Goal: Information Seeking & Learning: Check status

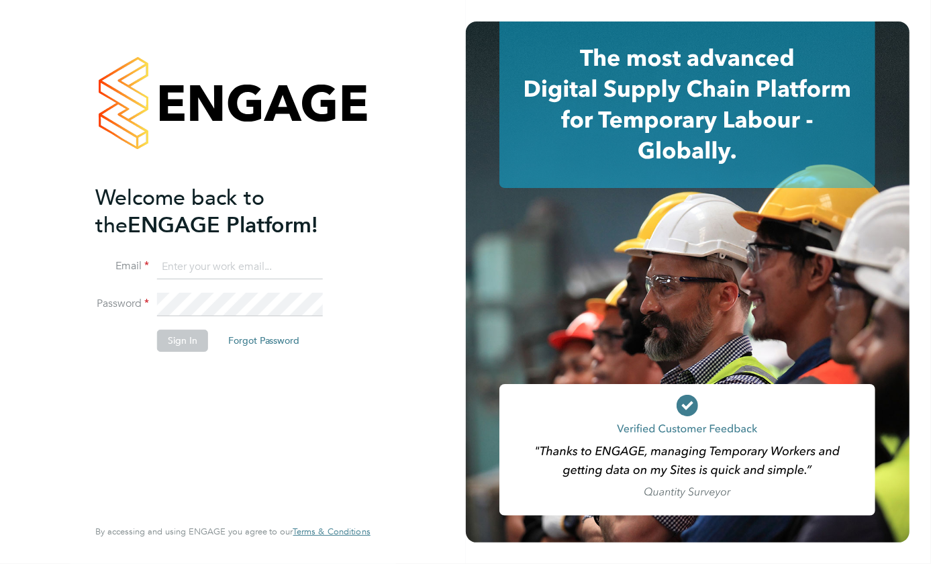
type input "helen.thurgood@yourrecruit.com"
click at [186, 337] on button "Sign In" at bounding box center [182, 339] width 51 height 21
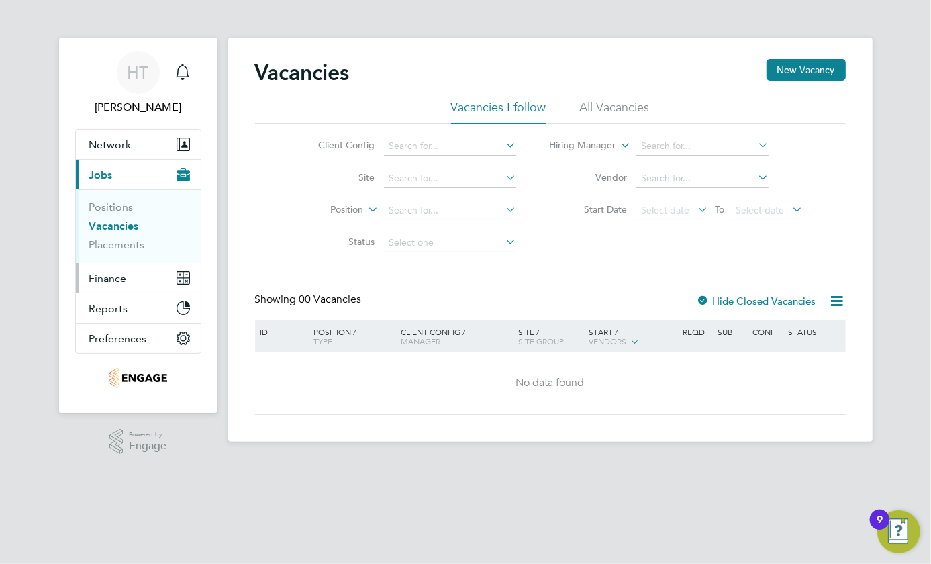
click at [94, 282] on span "Finance" at bounding box center [108, 278] width 38 height 13
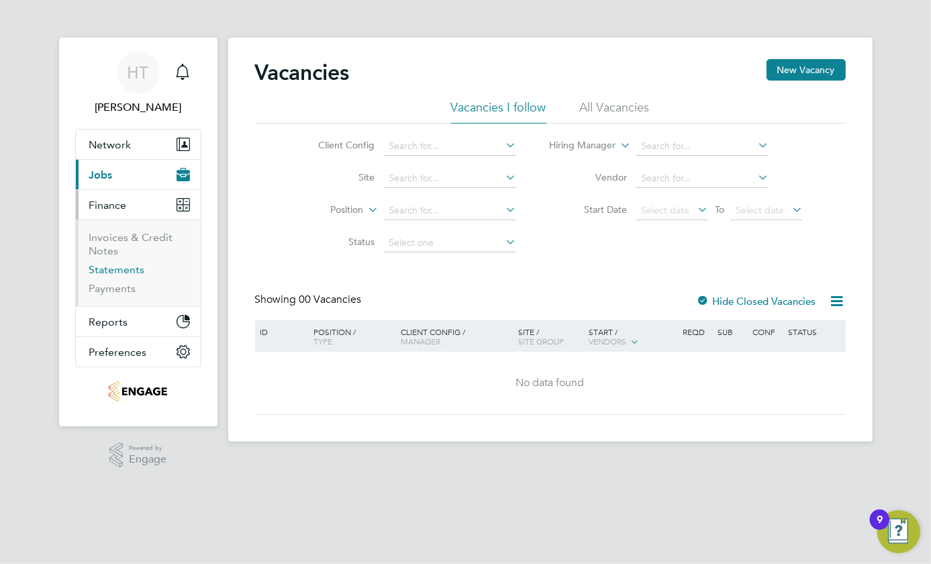
click at [108, 272] on link "Statements" at bounding box center [117, 269] width 56 height 13
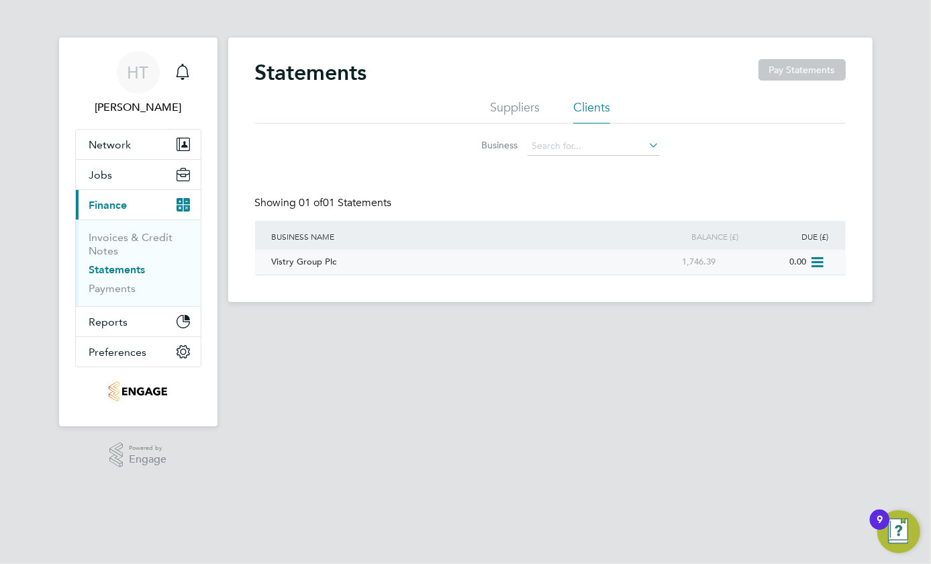
click at [314, 265] on div "Vistry Group Plc" at bounding box center [448, 262] width 361 height 25
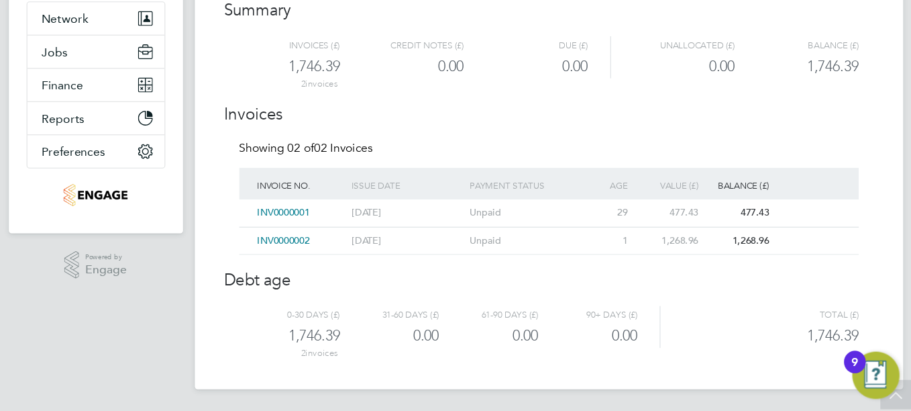
scroll to position [91, 0]
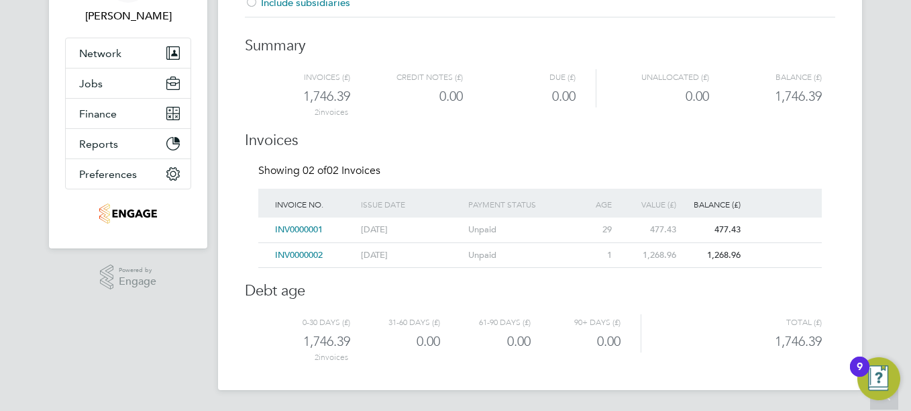
click at [298, 254] on span "INV0000002" at bounding box center [299, 254] width 48 height 11
click at [298, 254] on div "All Statements All Statements Vistry Group Plc Include subsidiaries Summary Inv…" at bounding box center [540, 154] width 644 height 470
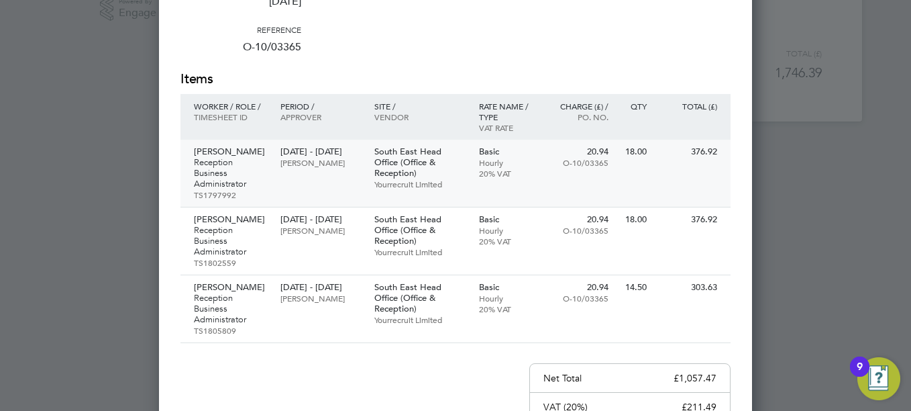
scroll to position [293, 0]
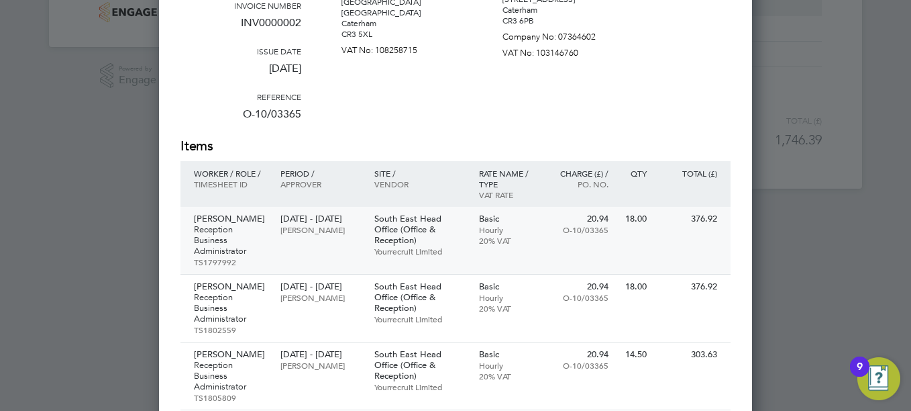
click at [336, 224] on p "[DATE] - [DATE]" at bounding box center [320, 218] width 80 height 11
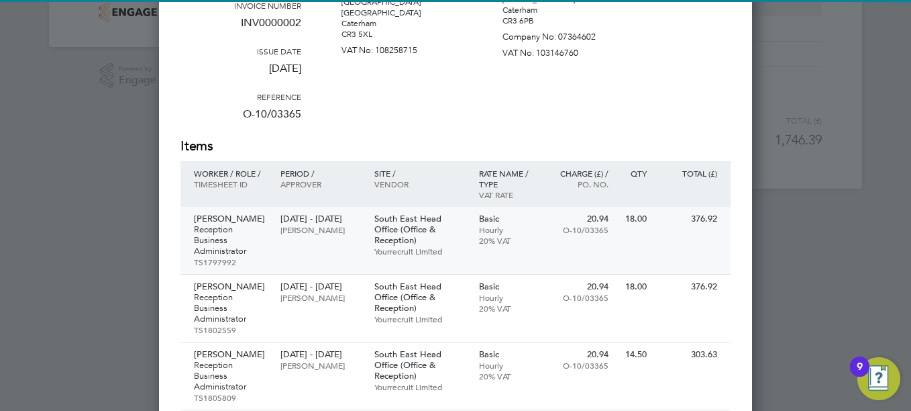
click at [229, 233] on p "Reception Business Administrator" at bounding box center [230, 240] width 73 height 32
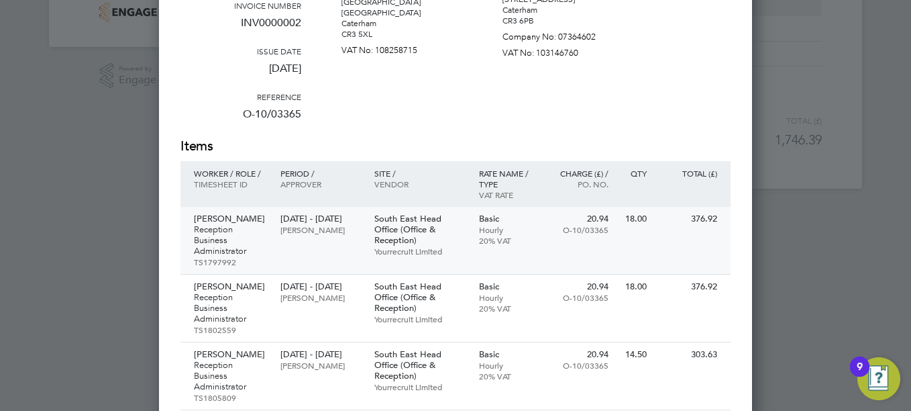
click at [229, 233] on p "Reception Business Administrator" at bounding box center [230, 240] width 73 height 32
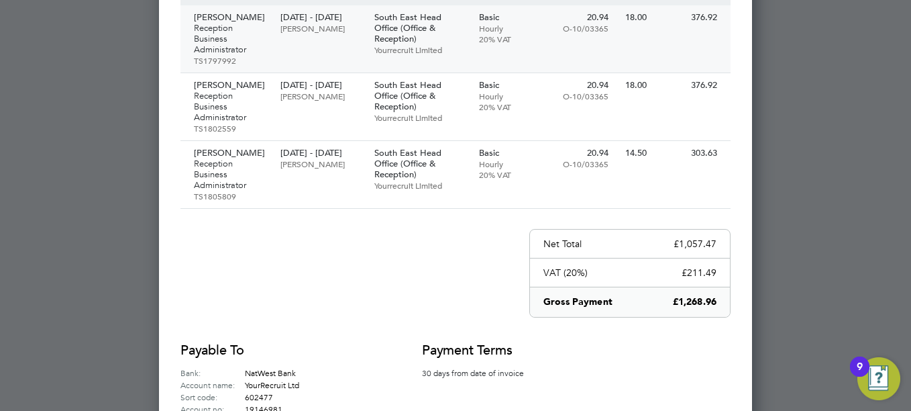
scroll to position [360, 0]
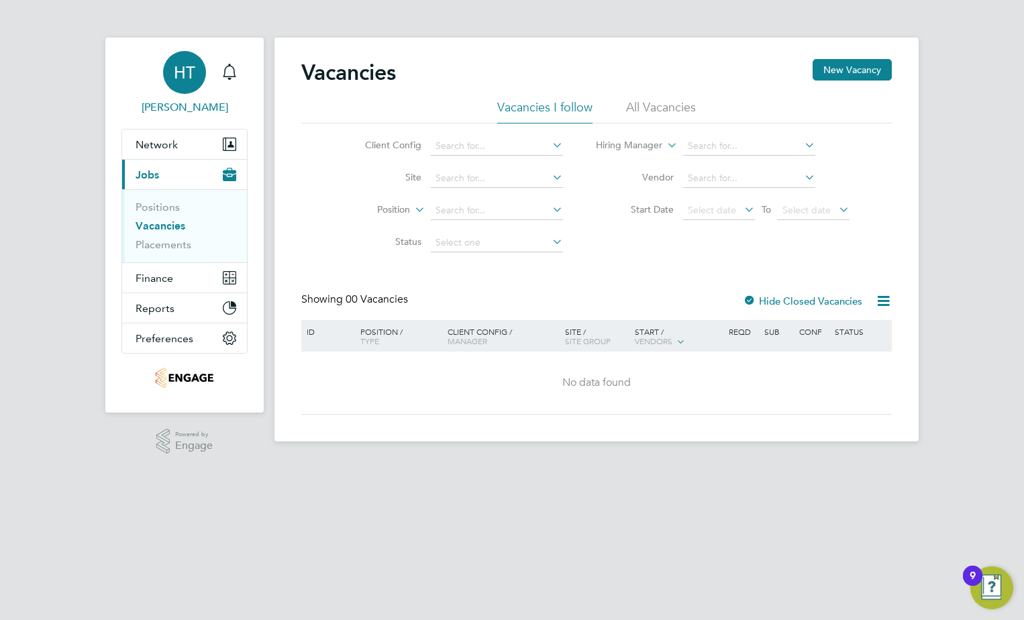
click at [215, 97] on link "HT Helen Thurgood" at bounding box center [184, 83] width 126 height 64
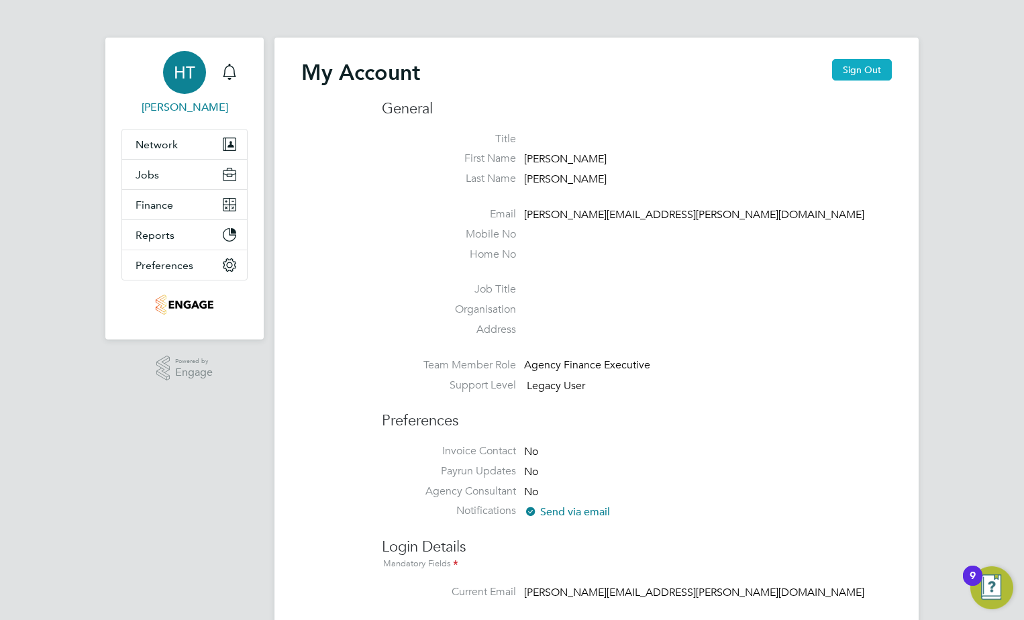
click at [886, 74] on button "Sign Out" at bounding box center [862, 69] width 60 height 21
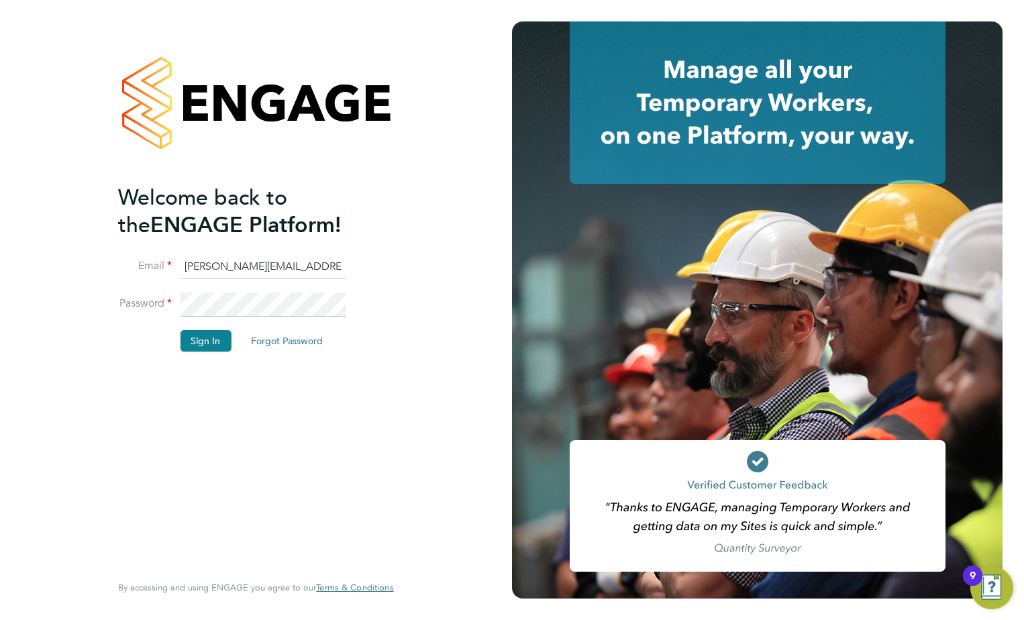
click at [221, 263] on input "helen.thurgood@yourrecruit.com" at bounding box center [263, 267] width 166 height 24
type input "nicky.waiton@yourrecruit.com"
click at [195, 341] on button "Sign In" at bounding box center [205, 340] width 51 height 21
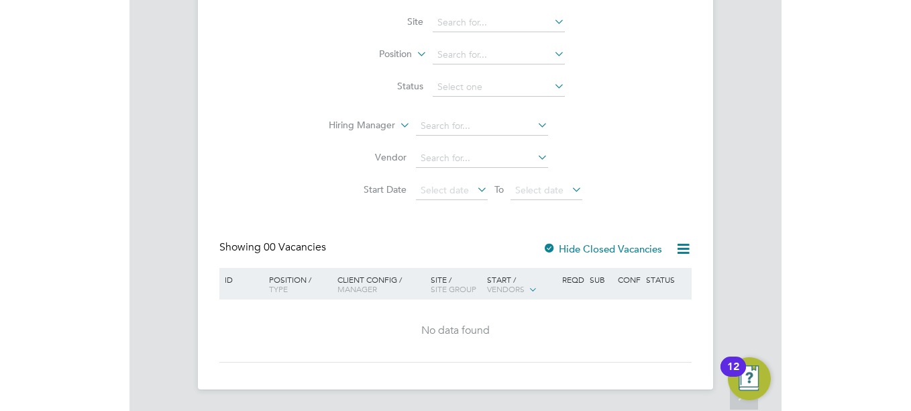
scroll to position [52, 0]
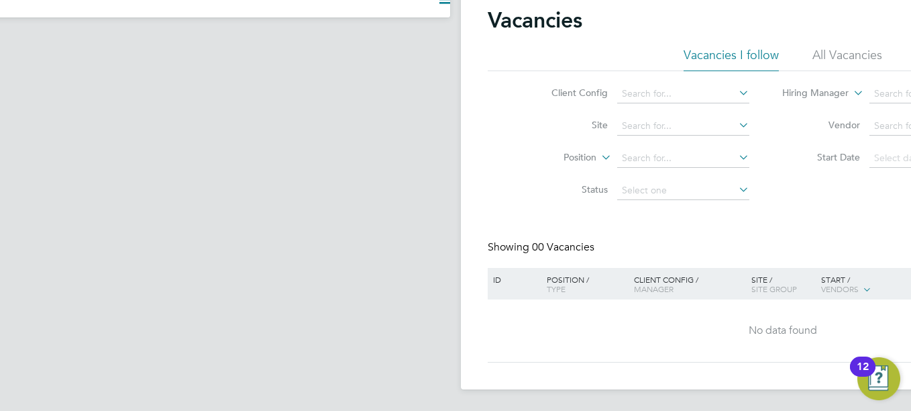
click at [318, 72] on app-navbar "Current page:" at bounding box center [128, 197] width 644 height 425
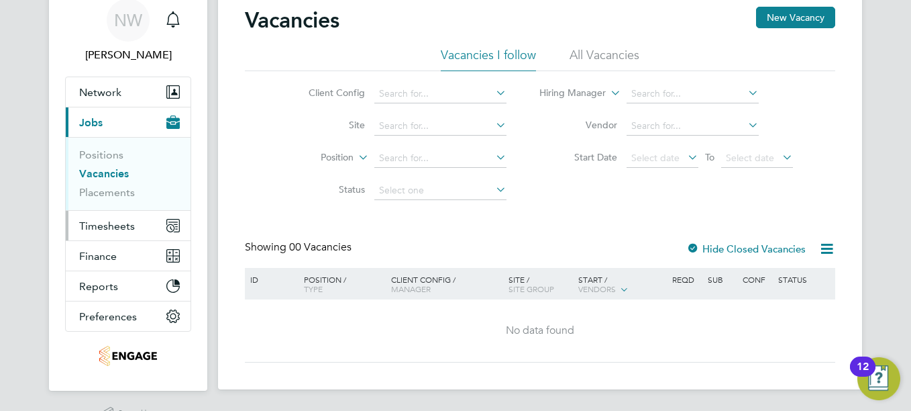
click at [107, 234] on button "Timesheets" at bounding box center [128, 226] width 125 height 30
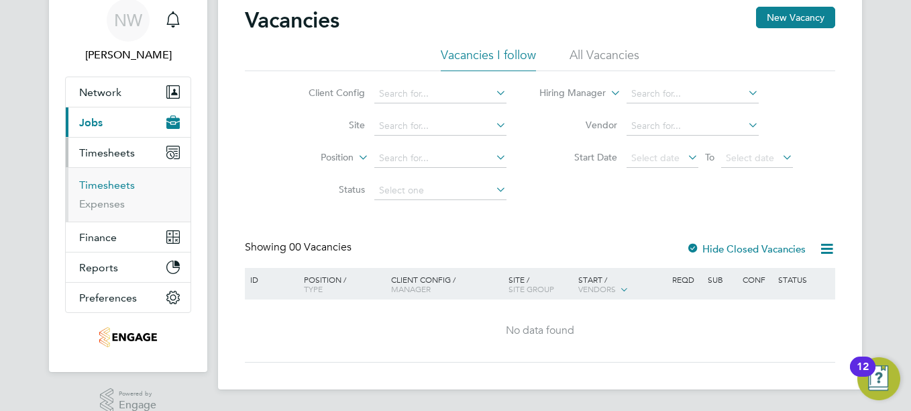
click at [97, 180] on link "Timesheets" at bounding box center [107, 184] width 56 height 13
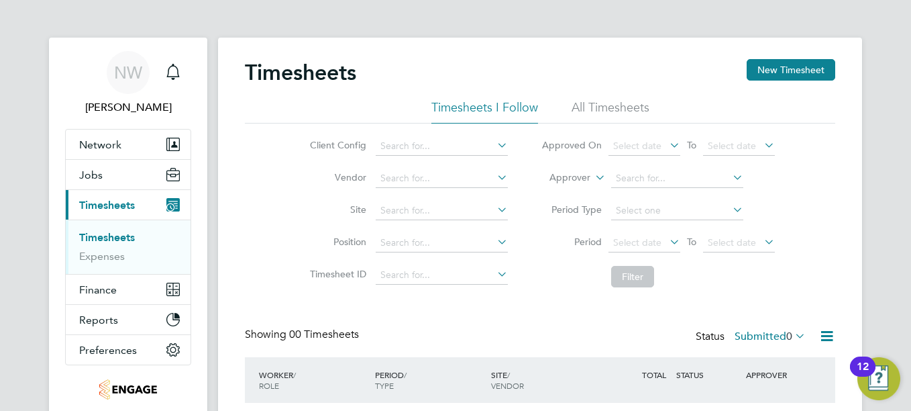
click at [572, 103] on li "All Timesheets" at bounding box center [611, 111] width 78 height 24
click at [667, 144] on icon at bounding box center [667, 145] width 0 height 19
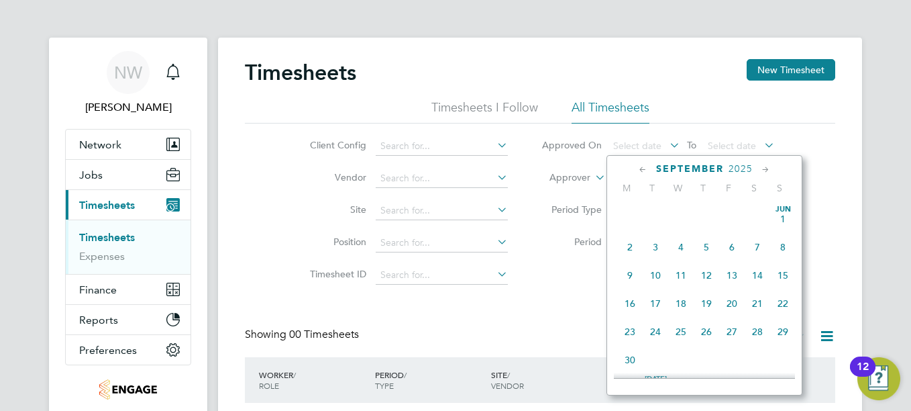
scroll to position [407, 0]
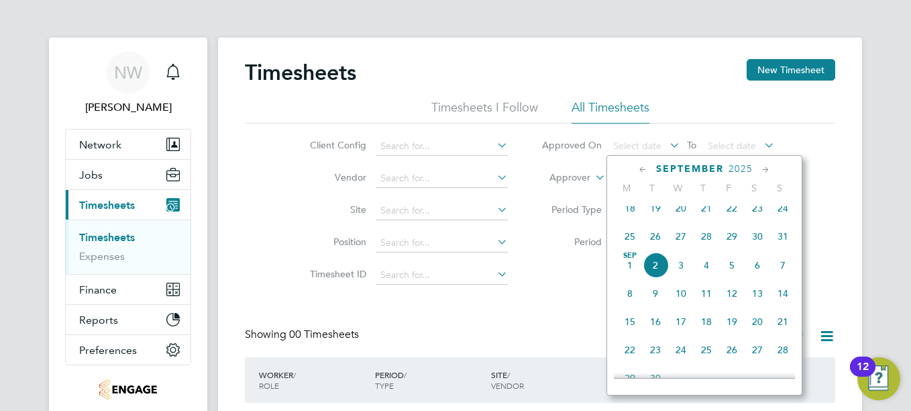
click at [643, 173] on icon at bounding box center [643, 169] width 13 height 15
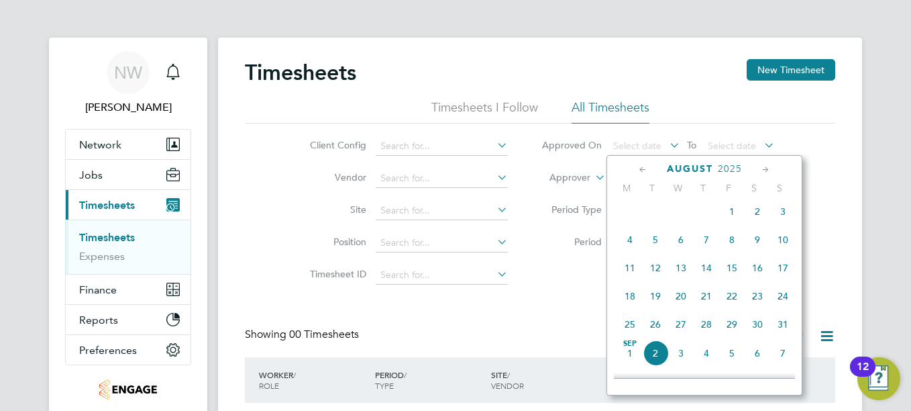
click at [625, 276] on span "11" at bounding box center [629, 267] width 25 height 25
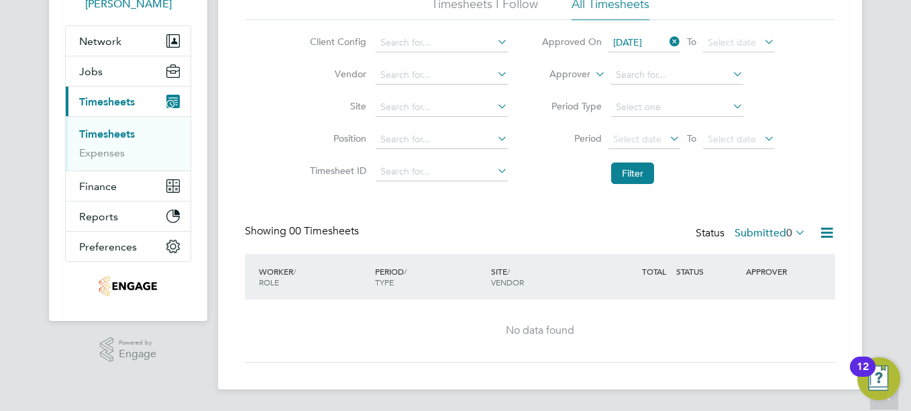
scroll to position [0, 0]
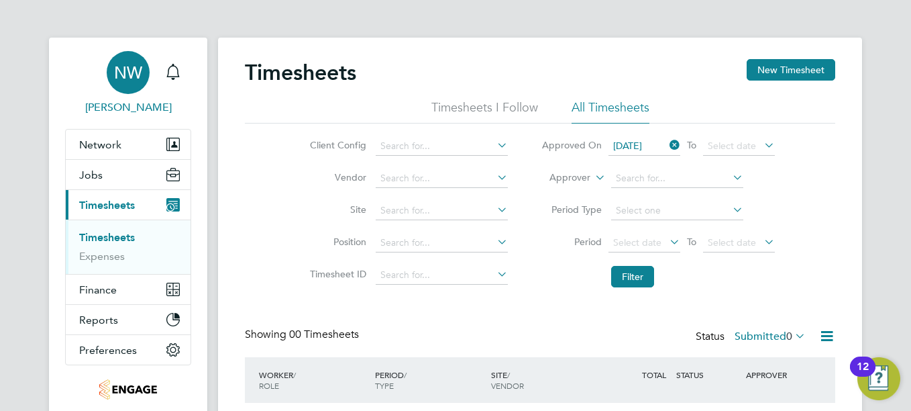
click at [113, 103] on span "Nicky Waiton" at bounding box center [128, 107] width 126 height 16
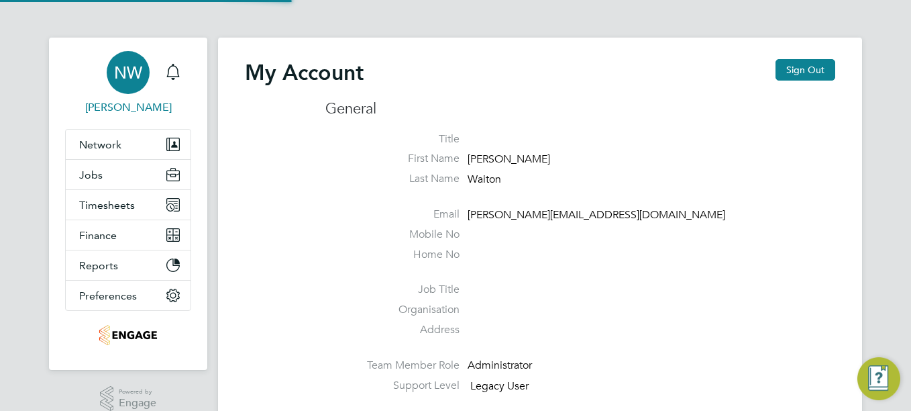
type input "nicky.waiton@yourrecruit.com"
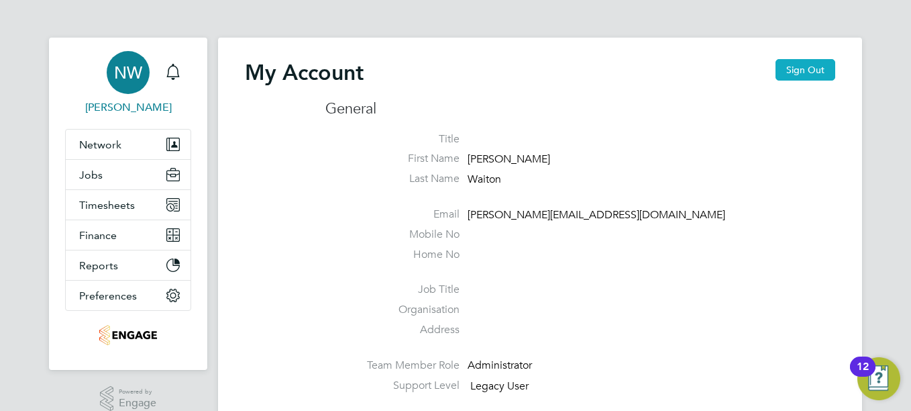
click at [814, 69] on button "Sign Out" at bounding box center [806, 69] width 60 height 21
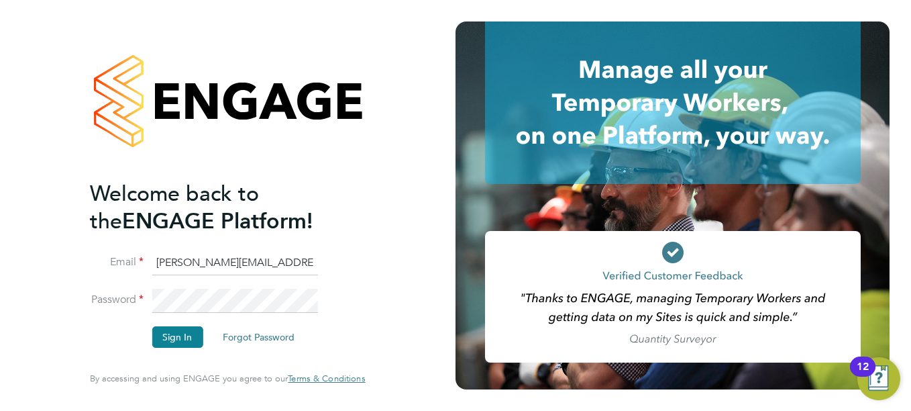
drag, startPoint x: 181, startPoint y: 240, endPoint x: 177, endPoint y: 248, distance: 8.4
click at [181, 242] on ng-template "Welcome back to the ENGAGE Platform! Email nicky.waiton@yourrecruit.com Passwor…" at bounding box center [221, 270] width 262 height 181
click at [174, 254] on input "nicky.waiton@yourrecruit.com" at bounding box center [235, 263] width 166 height 24
type input "helen.thurgood@yourrecruit.com"
click at [182, 330] on button "Sign In" at bounding box center [177, 336] width 51 height 21
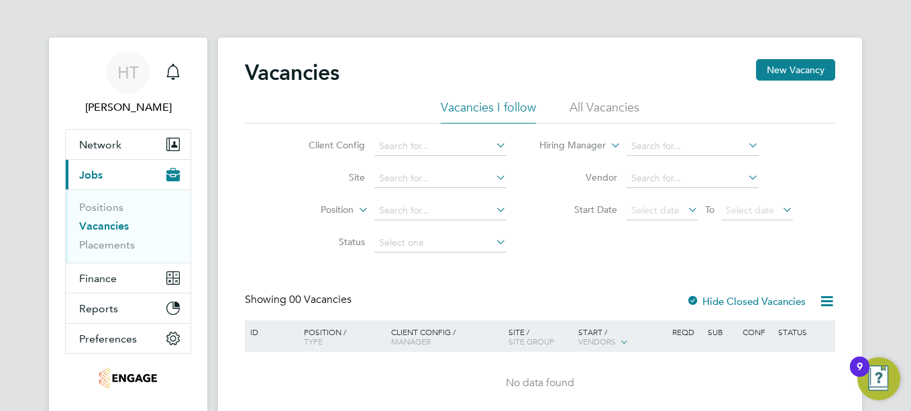
scroll to position [60, 0]
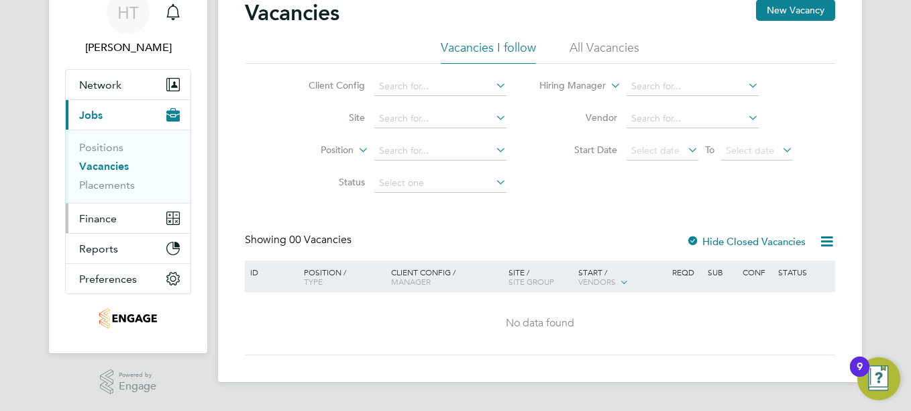
click at [89, 217] on span "Finance" at bounding box center [98, 218] width 38 height 13
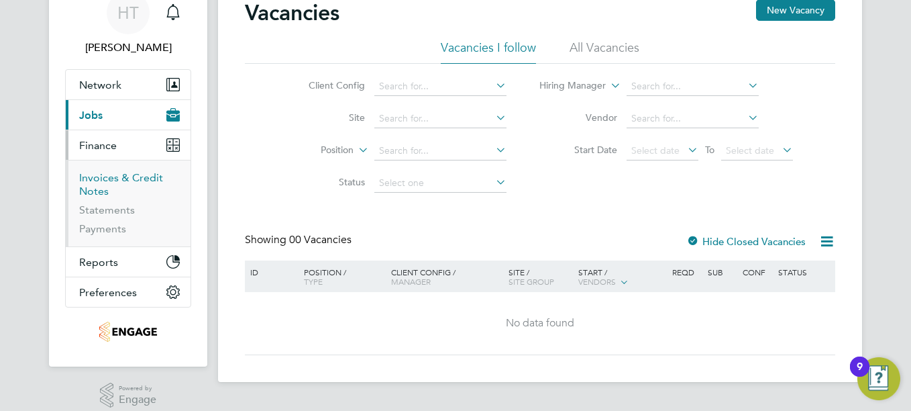
click at [103, 178] on link "Invoices & Credit Notes" at bounding box center [121, 184] width 84 height 26
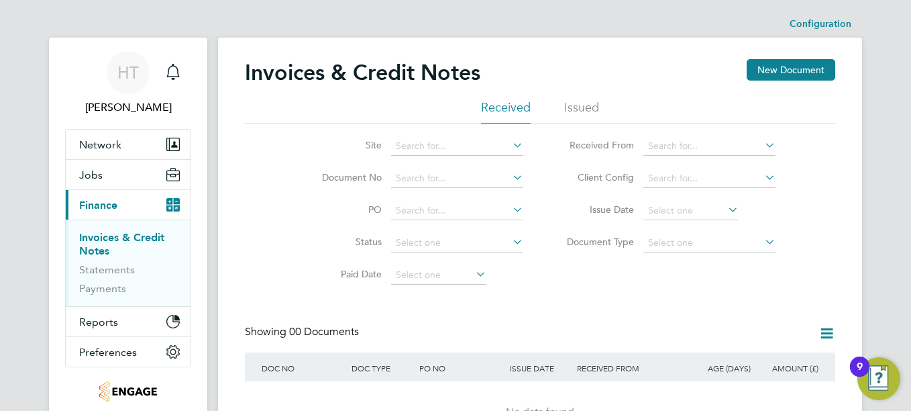
click at [580, 110] on li "Issued" at bounding box center [581, 111] width 35 height 24
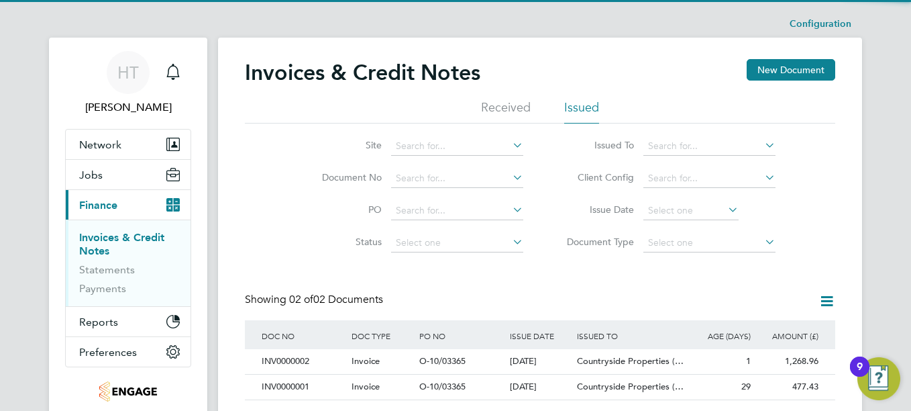
scroll to position [73, 0]
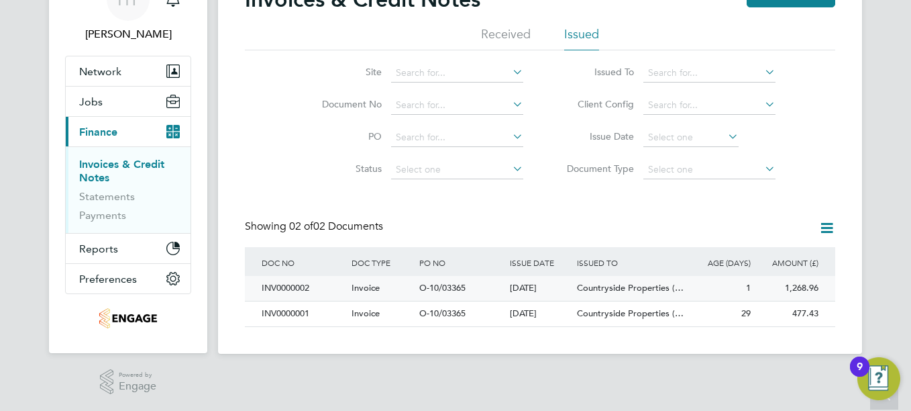
click at [283, 281] on div "INV0000002" at bounding box center [303, 288] width 90 height 25
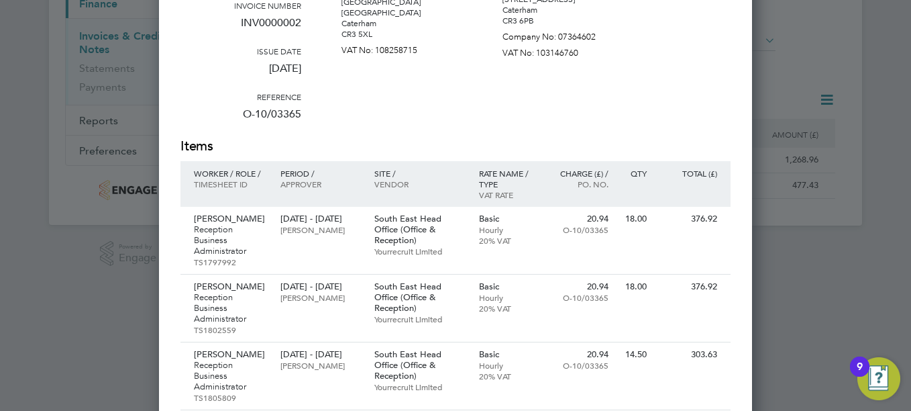
scroll to position [134, 0]
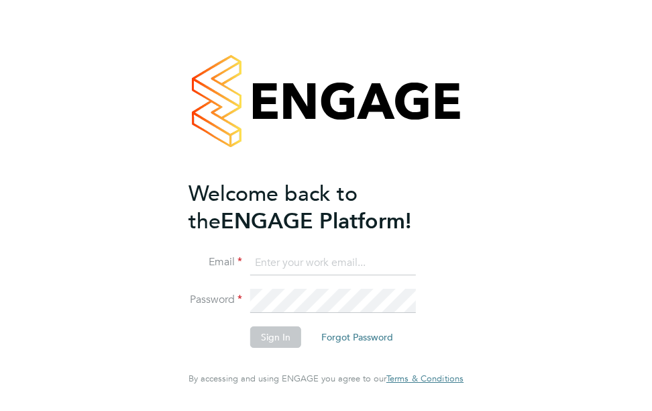
type input "[PERSON_NAME][EMAIL_ADDRESS][PERSON_NAME][DOMAIN_NAME]"
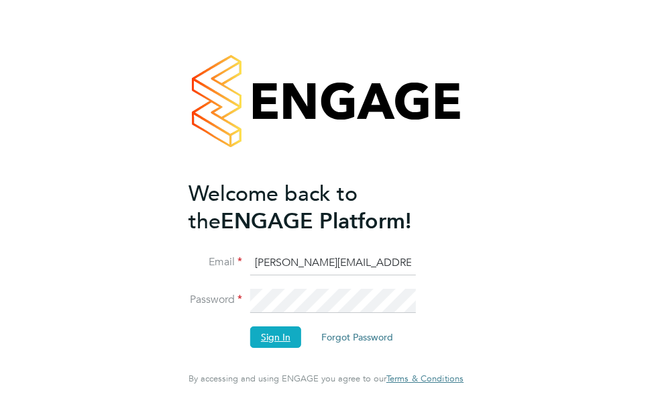
click at [262, 337] on button "Sign In" at bounding box center [275, 336] width 51 height 21
click at [266, 335] on button "Sign In" at bounding box center [275, 336] width 51 height 21
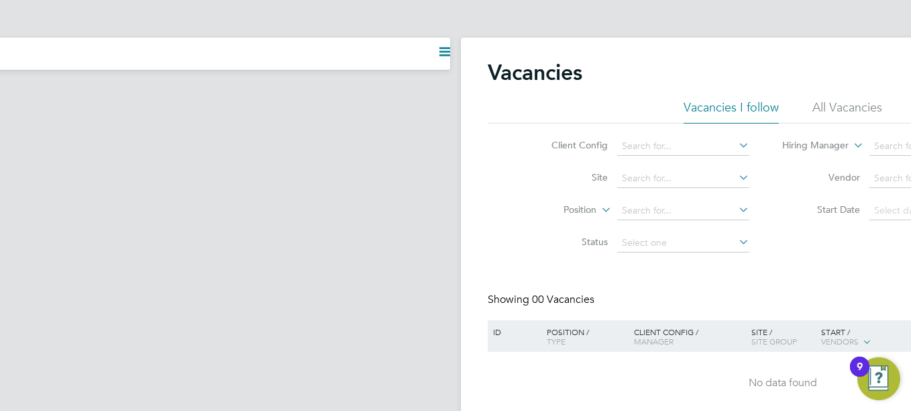
click at [323, 209] on app-navbar "Current page:" at bounding box center [128, 250] width 644 height 425
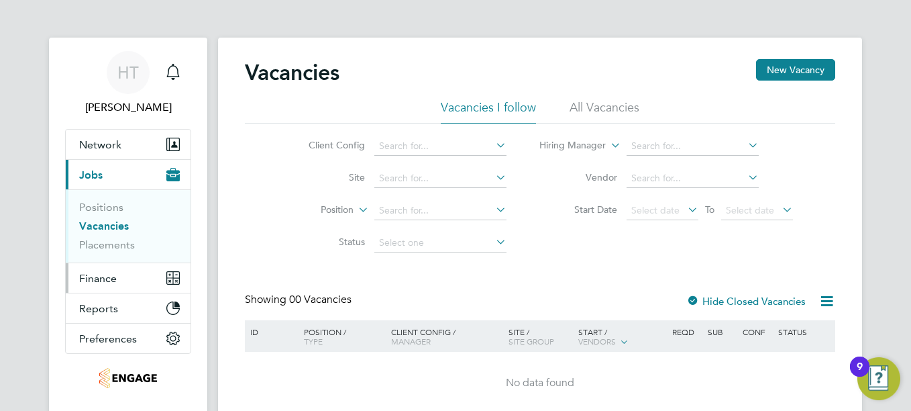
click at [109, 280] on span "Finance" at bounding box center [98, 278] width 38 height 13
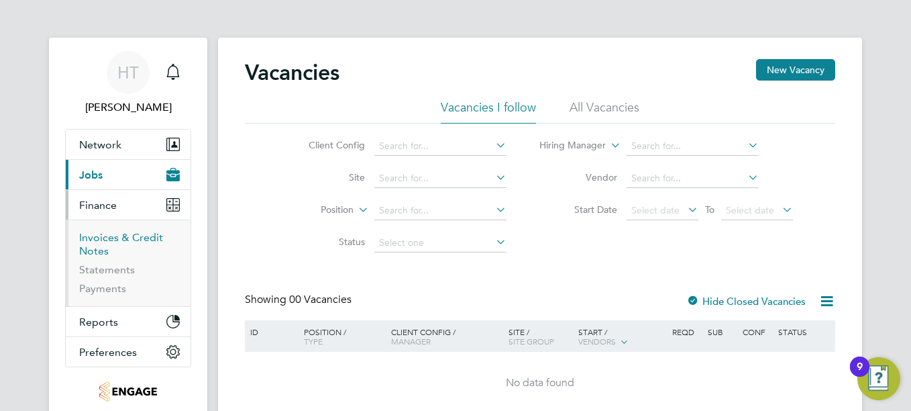
click at [102, 236] on link "Invoices & Credit Notes" at bounding box center [121, 244] width 84 height 26
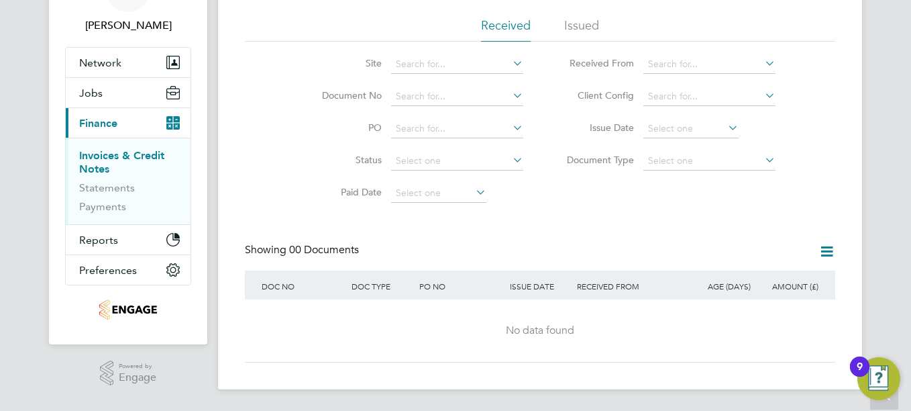
scroll to position [15, 0]
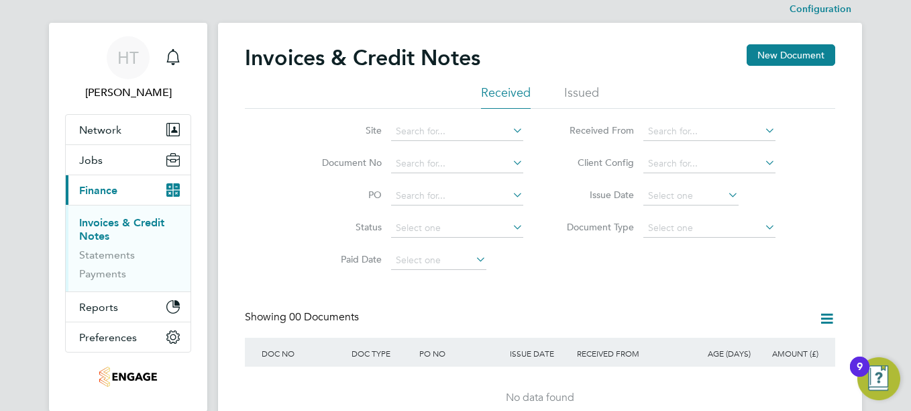
click at [586, 95] on li "Issued" at bounding box center [581, 97] width 35 height 24
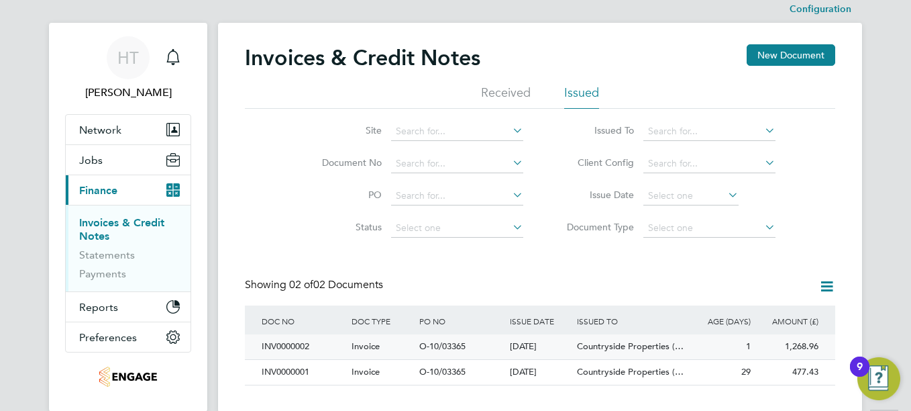
scroll to position [73, 0]
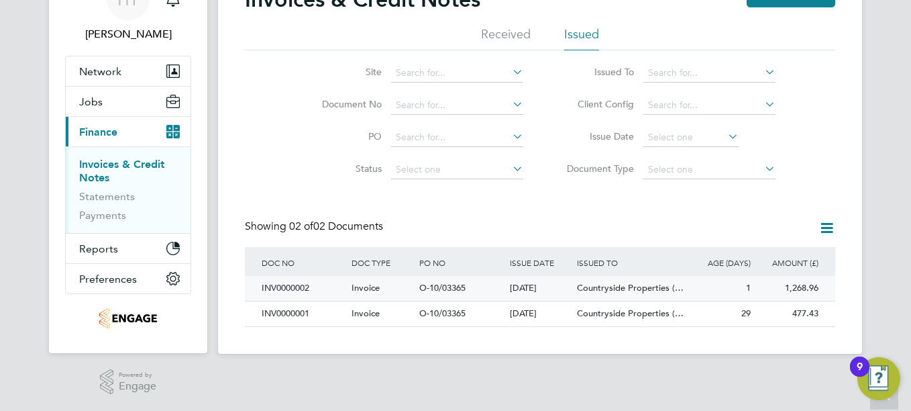
click at [280, 282] on div "INV0000002" at bounding box center [303, 288] width 90 height 25
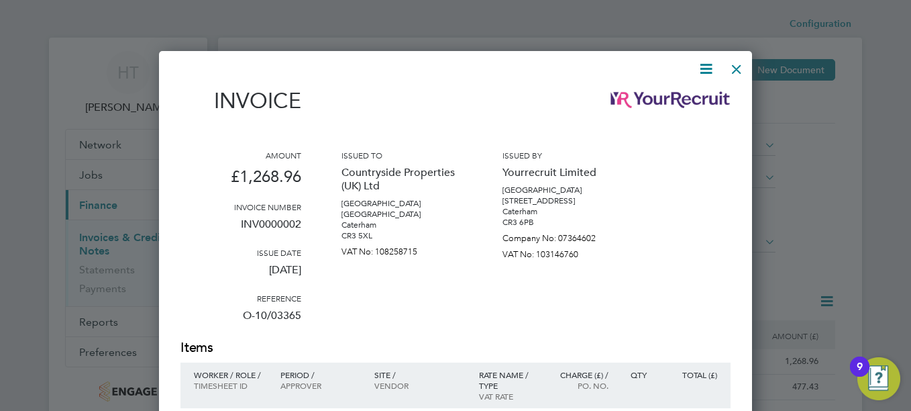
click at [652, 76] on div at bounding box center [737, 66] width 24 height 24
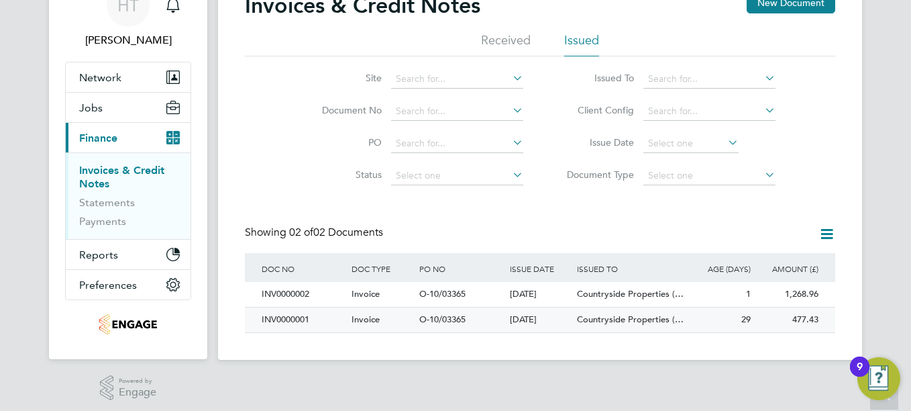
scroll to position [73, 0]
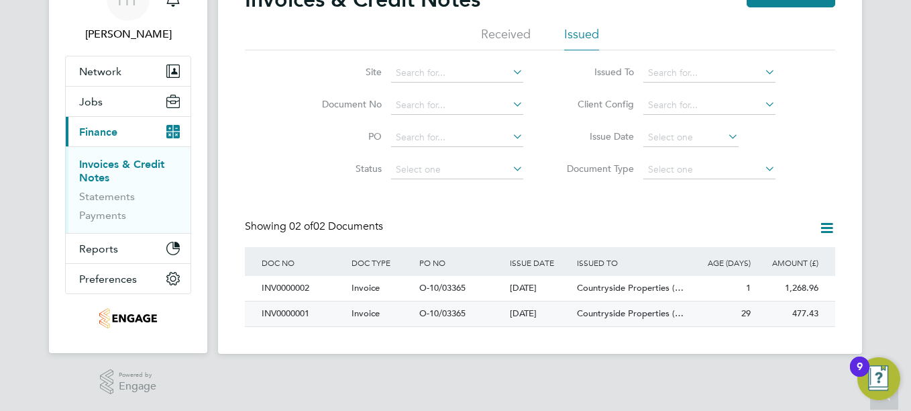
click at [293, 314] on div "INV0000001" at bounding box center [303, 313] width 90 height 25
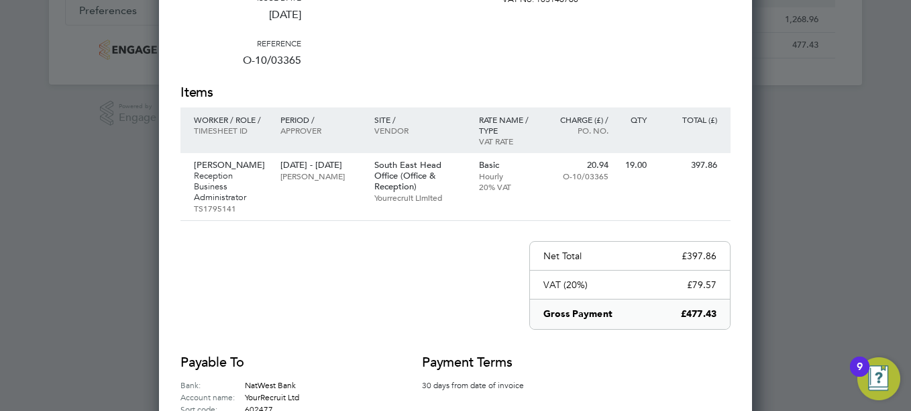
scroll to position [409, 0]
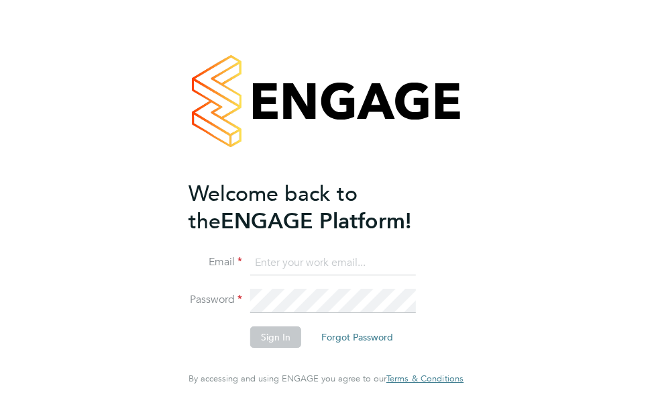
type input "[PERSON_NAME][EMAIL_ADDRESS][PERSON_NAME][DOMAIN_NAME]"
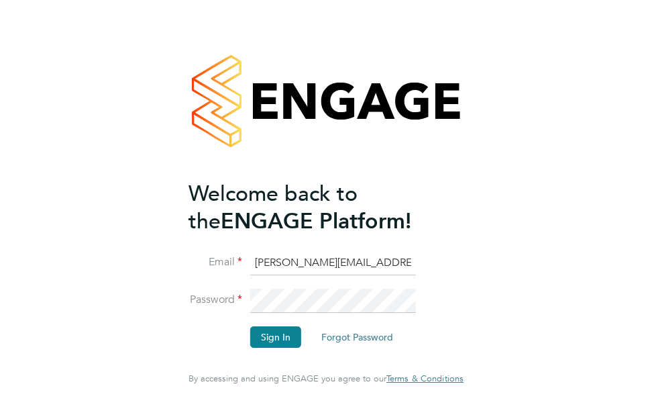
click at [476, 304] on div "Welcome back to the ENGAGE Platform! Email [PERSON_NAME][EMAIL_ADDRESS][PERSON_…" at bounding box center [326, 205] width 318 height 411
click at [280, 336] on button "Sign In" at bounding box center [275, 336] width 51 height 21
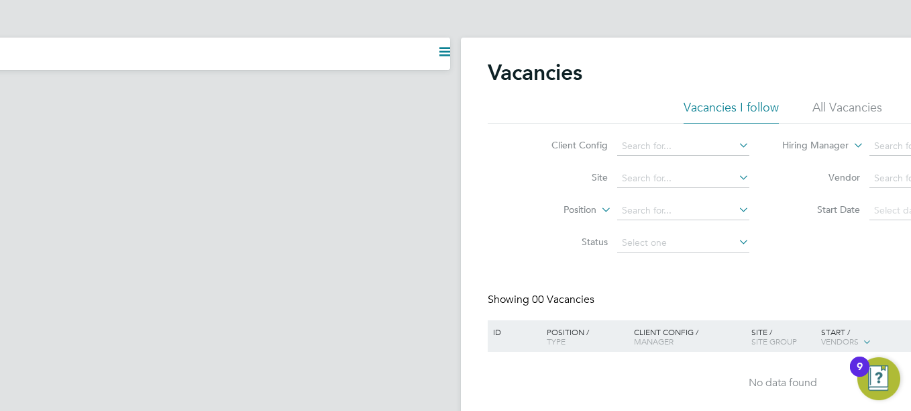
click at [385, 283] on app-navbar "Current page:" at bounding box center [128, 250] width 644 height 425
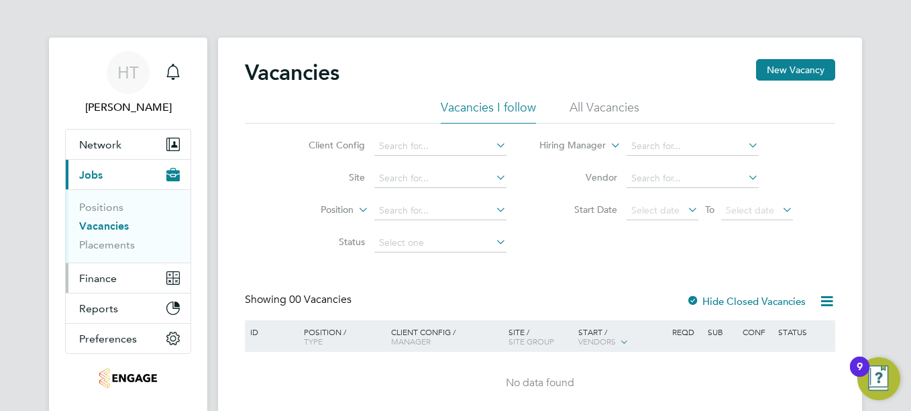
scroll to position [60, 0]
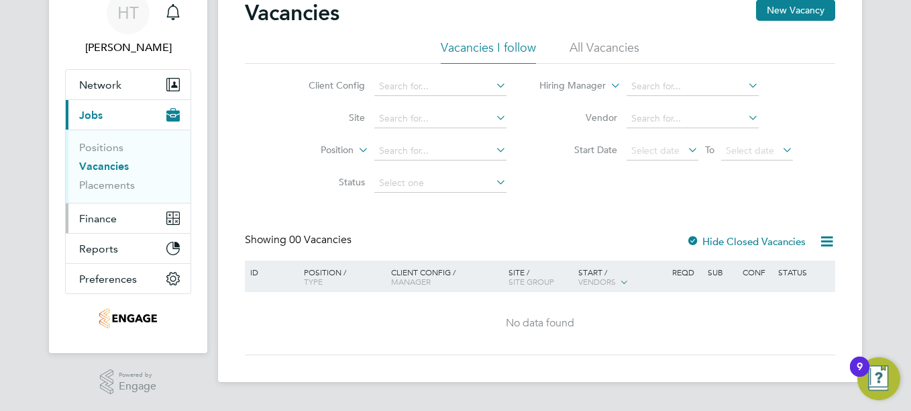
click at [103, 221] on span "Finance" at bounding box center [98, 218] width 38 height 13
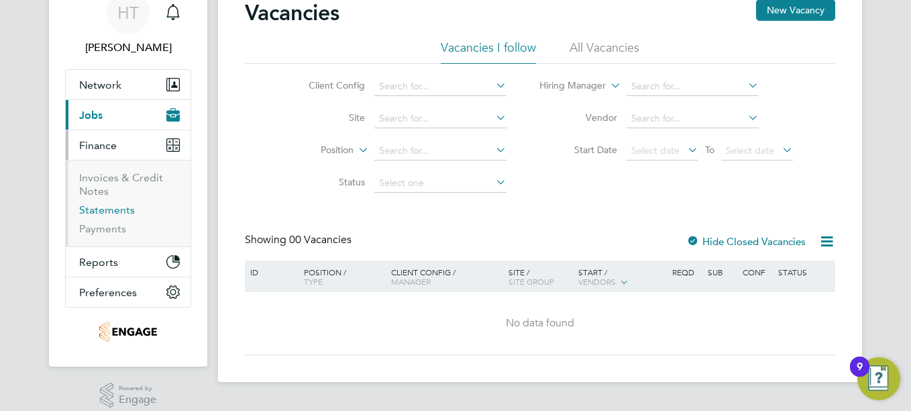
click at [103, 208] on link "Statements" at bounding box center [107, 209] width 56 height 13
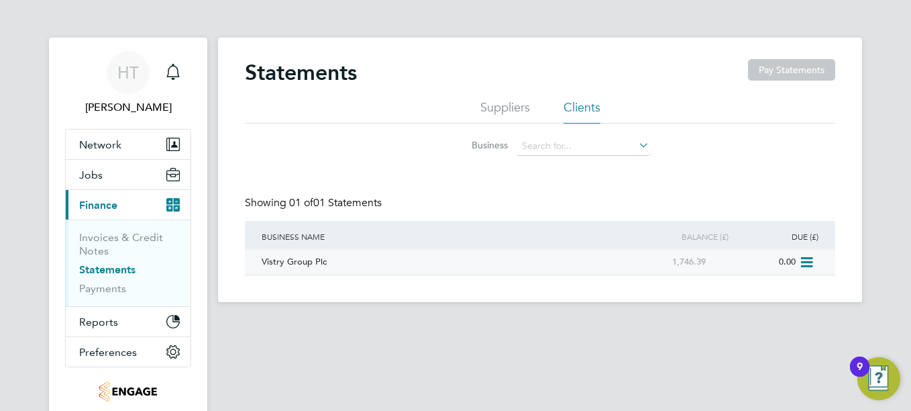
click at [291, 258] on div "Vistry Group Plc" at bounding box center [438, 262] width 361 height 25
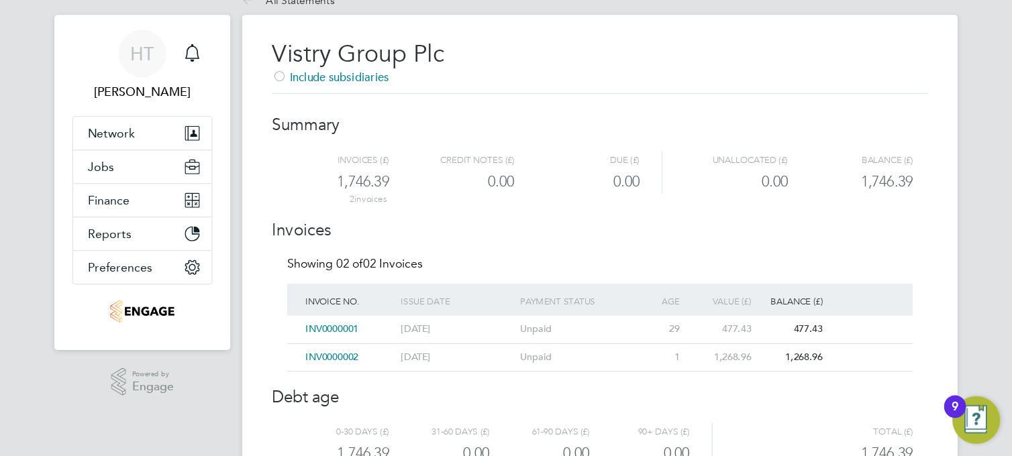
scroll to position [23, 0]
